Goal: Share content: Share content

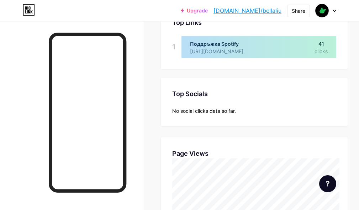
scroll to position [323, 0]
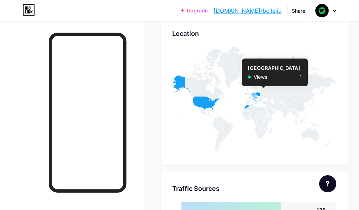
click at [262, 102] on icon at bounding box center [260, 101] width 3 height 2
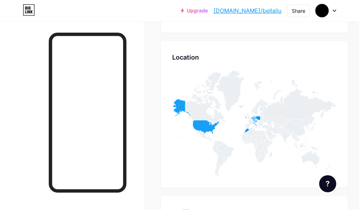
scroll to position [355, 0]
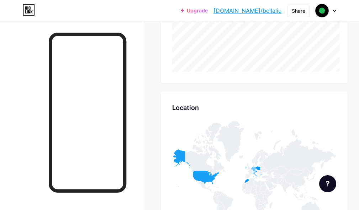
scroll to position [284, 0]
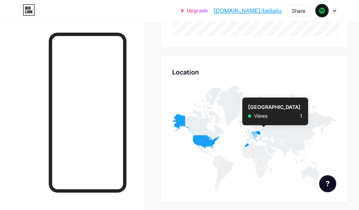
click at [262, 140] on icon at bounding box center [260, 140] width 3 height 2
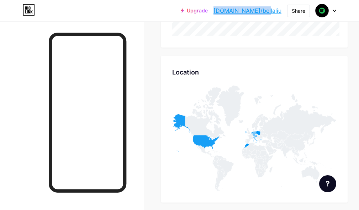
drag, startPoint x: 239, startPoint y: 17, endPoint x: 282, endPoint y: 11, distance: 42.7
click at [282, 11] on div "Upgrade [DOMAIN_NAME]/[PERSON_NAME]... [DOMAIN_NAME]/bellaliu Share Switch acco…" at bounding box center [257, 10] width 155 height 13
copy link "[DOMAIN_NAME]/bellaliu"
click at [264, 13] on link "[DOMAIN_NAME]/bellaliu" at bounding box center [247, 10] width 68 height 9
